Goal: Task Accomplishment & Management: Understand process/instructions

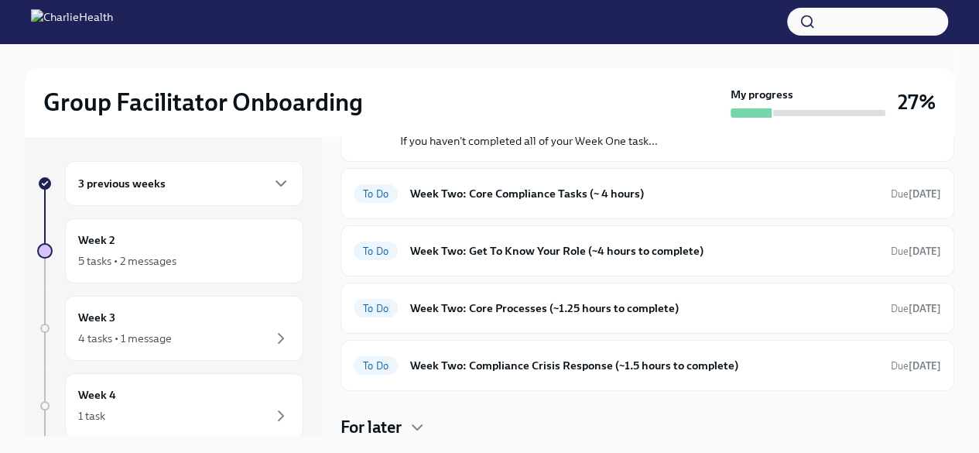
scroll to position [143, 0]
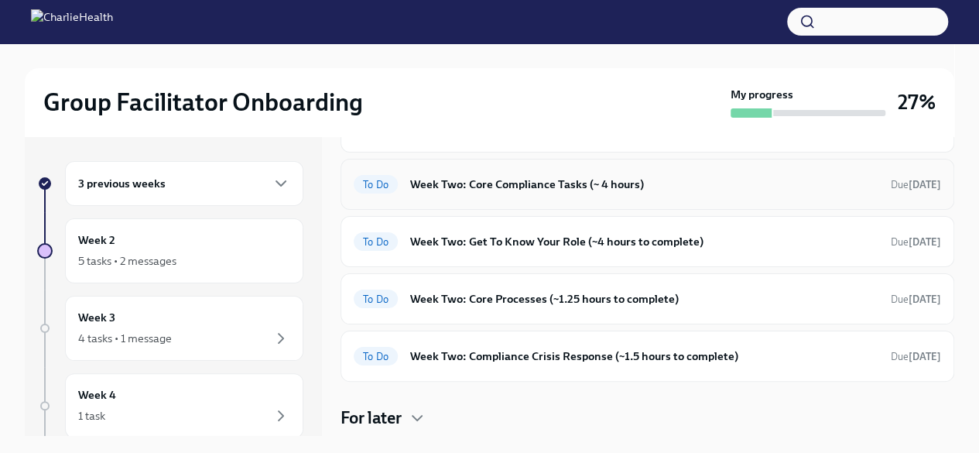
click at [468, 187] on h6 "Week Two: Core Compliance Tasks (~ 4 hours)" at bounding box center [644, 184] width 468 height 17
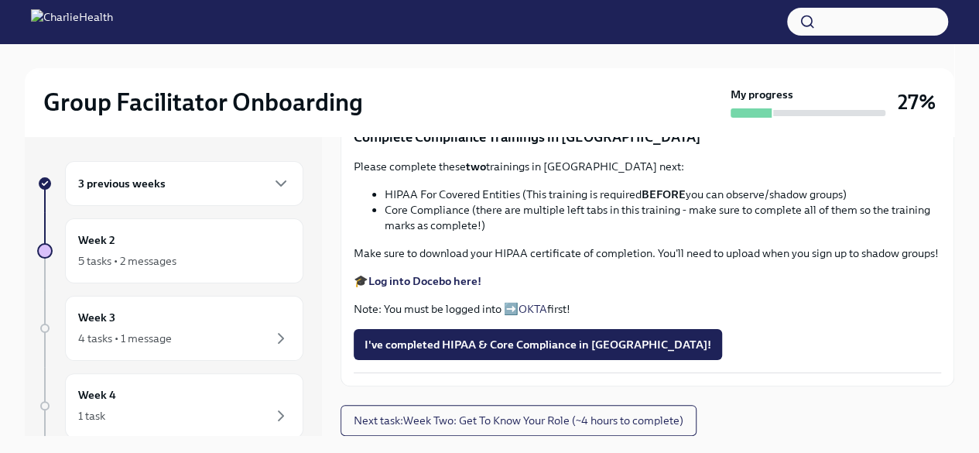
scroll to position [1011, 0]
click at [449, 352] on span "I've completed HIPAA & Core Compliance in [GEOGRAPHIC_DATA]!" at bounding box center [538, 344] width 347 height 15
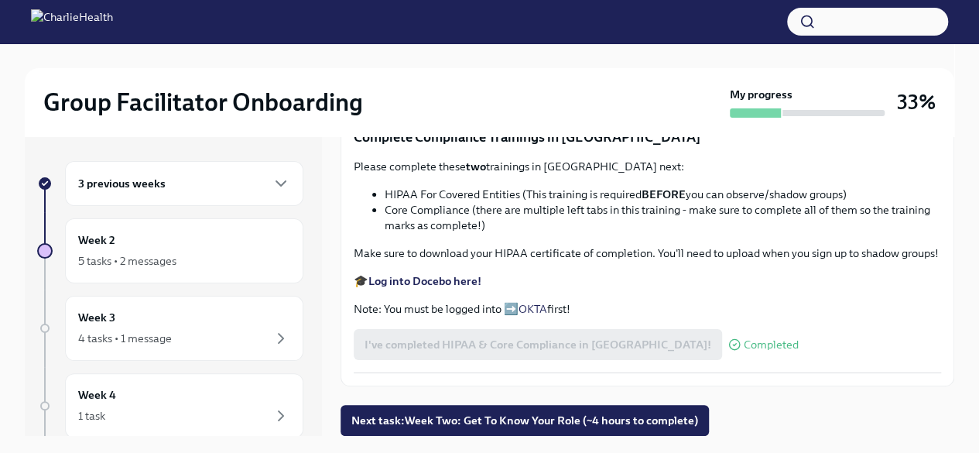
scroll to position [1056, 0]
click at [559, 427] on span "Next task : Week Two: Get To Know Your Role (~4 hours to complete)" at bounding box center [524, 420] width 347 height 15
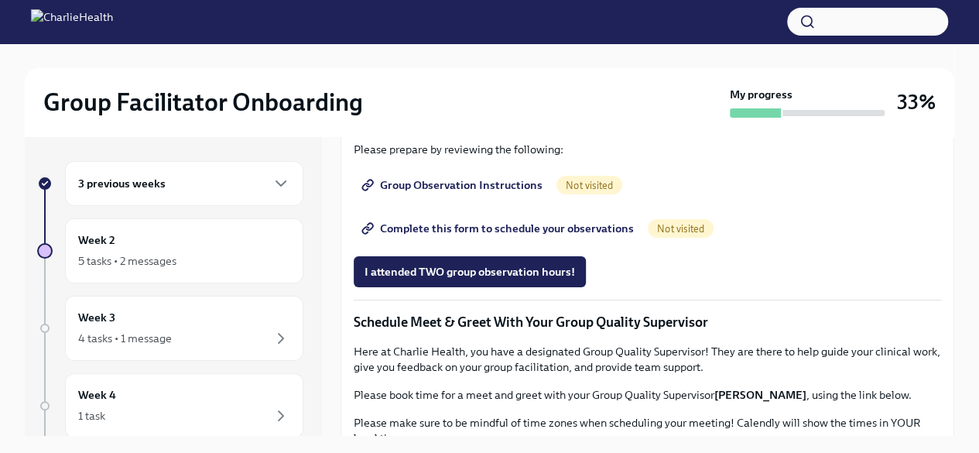
scroll to position [909, 0]
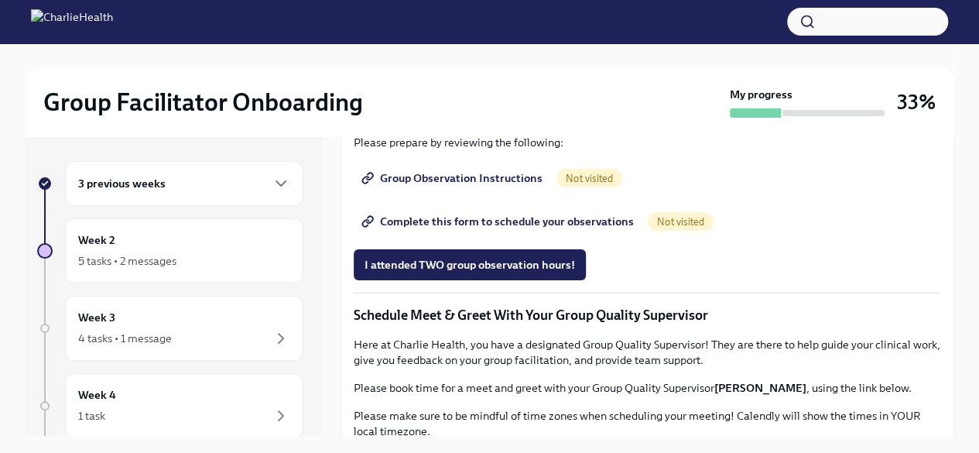
drag, startPoint x: 948, startPoint y: 292, endPoint x: 656, endPoint y: 269, distance: 292.8
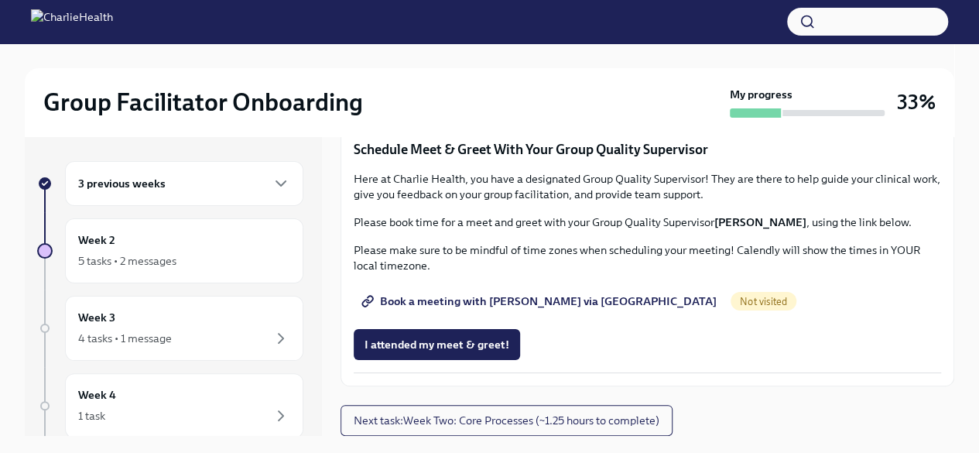
scroll to position [1263, 0]
click at [443, 20] on span "Group Observation Instructions" at bounding box center [454, 12] width 178 height 15
